Goal: Transaction & Acquisition: Purchase product/service

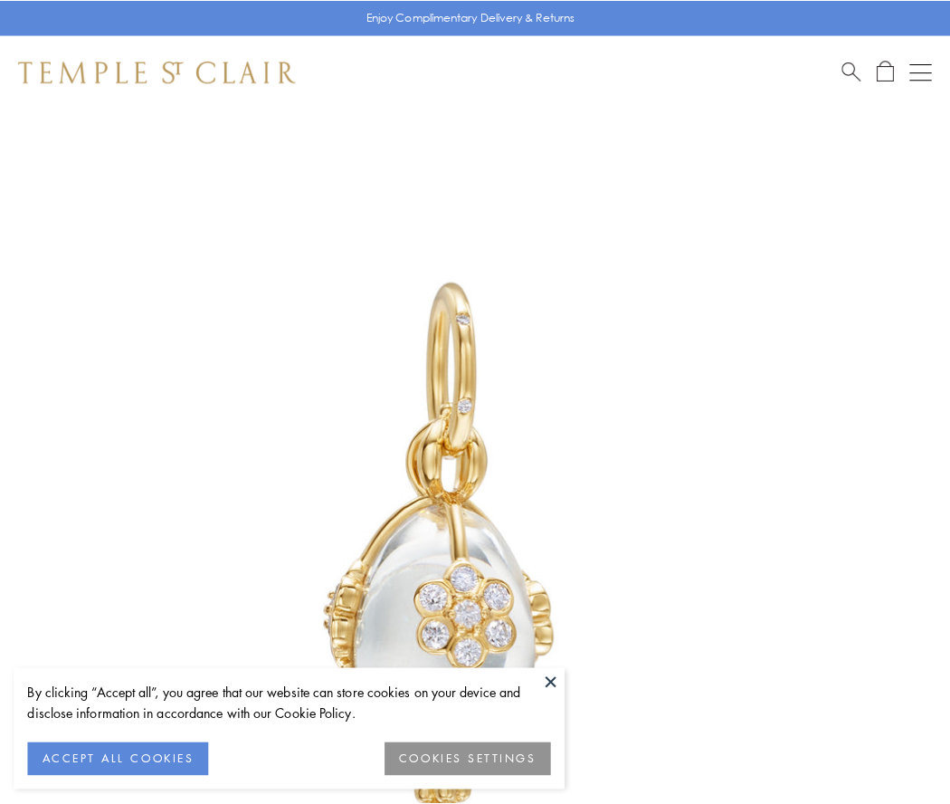
scroll to position [7, 0]
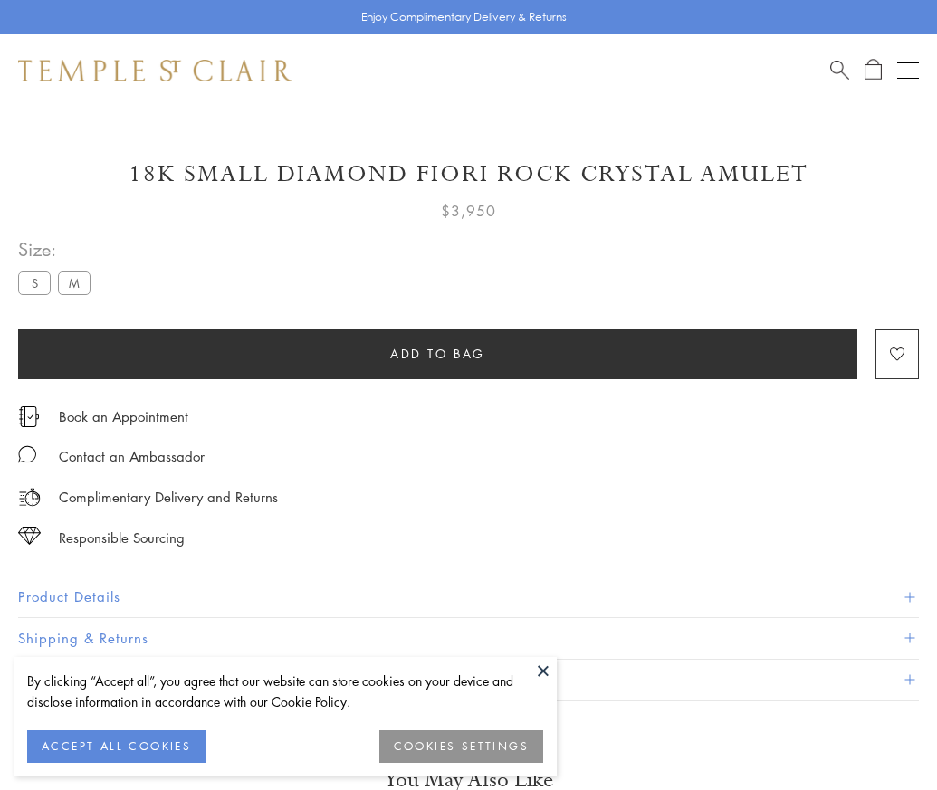
click at [437, 353] on span "Add to bag" at bounding box center [437, 354] width 95 height 20
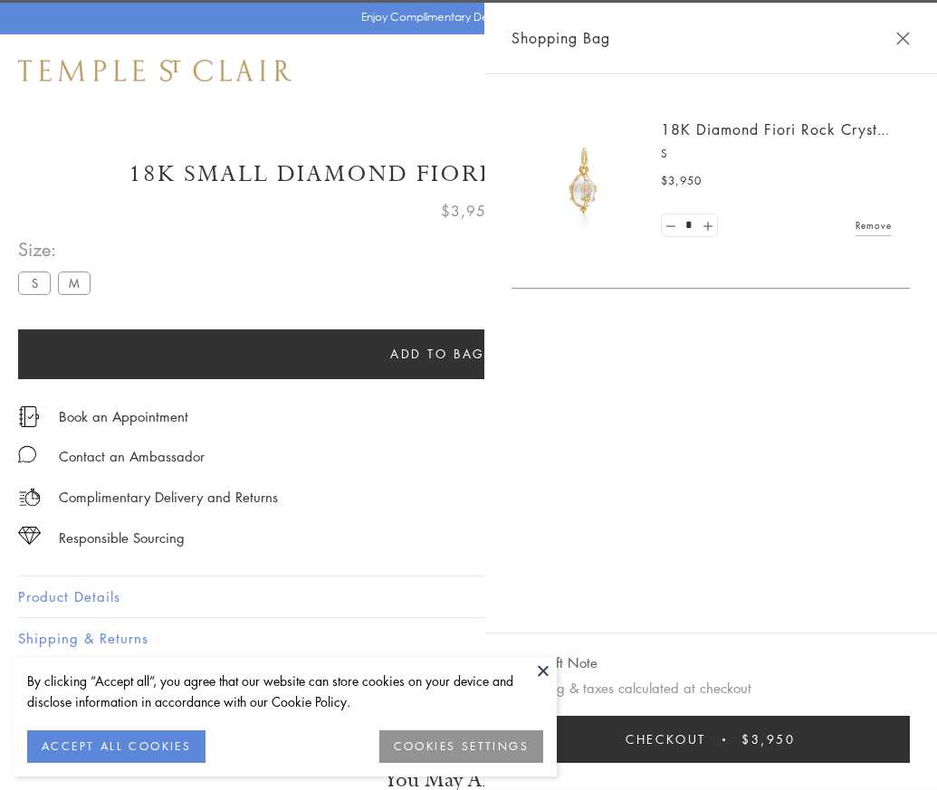
click at [852, 753] on button "Checkout $3,950" at bounding box center [710, 739] width 398 height 47
